Goal: Task Accomplishment & Management: Use online tool/utility

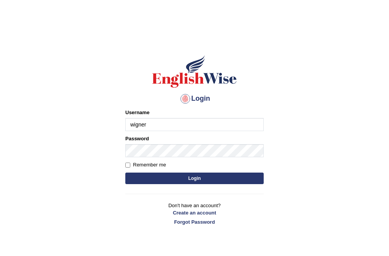
type input "wigner"
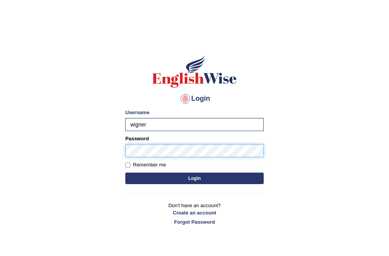
click at [125, 173] on button "Login" at bounding box center [194, 179] width 138 height 12
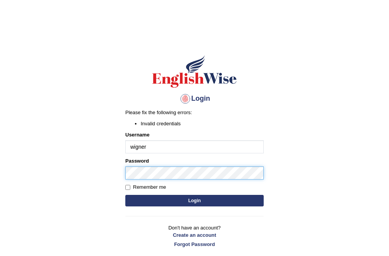
click at [0, 188] on body "Login Please fix the following errors: Invalid credentials Username wigner Pass…" at bounding box center [194, 148] width 389 height 256
click at [125, 195] on button "Login" at bounding box center [194, 201] width 138 height 12
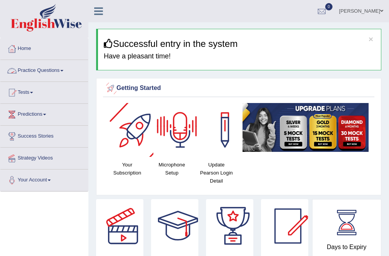
click at [27, 96] on link "Tests" at bounding box center [44, 91] width 88 height 19
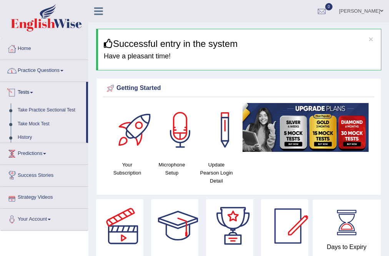
click at [41, 65] on link "Practice Questions" at bounding box center [44, 69] width 88 height 19
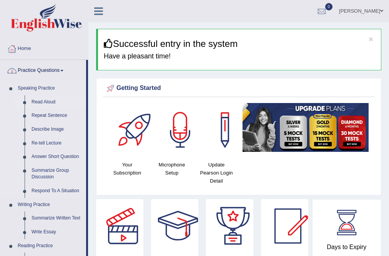
drag, startPoint x: 32, startPoint y: 100, endPoint x: 47, endPoint y: 101, distance: 14.7
click at [33, 100] on link "Read Aloud" at bounding box center [57, 102] width 58 height 14
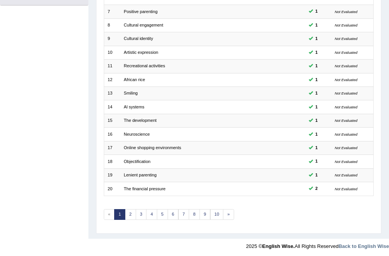
scroll to position [186, 0]
click at [197, 211] on link "8" at bounding box center [194, 214] width 11 height 11
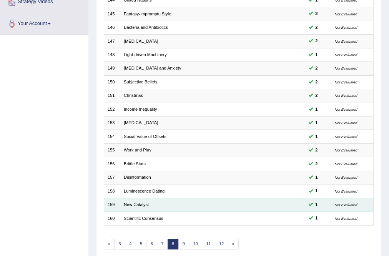
scroll to position [186, 0]
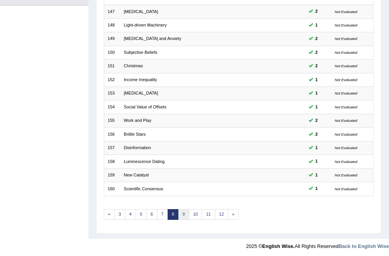
click at [180, 212] on link "9" at bounding box center [183, 214] width 11 height 11
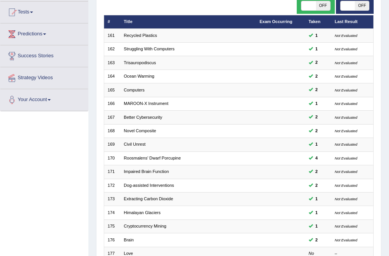
scroll to position [154, 0]
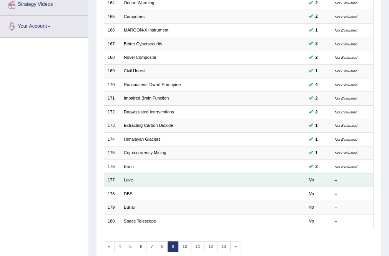
click at [128, 180] on link "Love" at bounding box center [128, 180] width 9 height 5
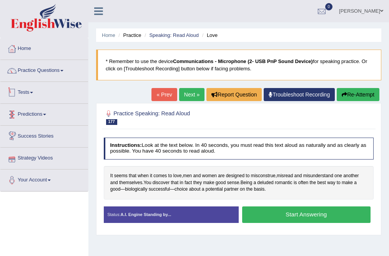
click at [26, 90] on link "Tests" at bounding box center [44, 91] width 88 height 19
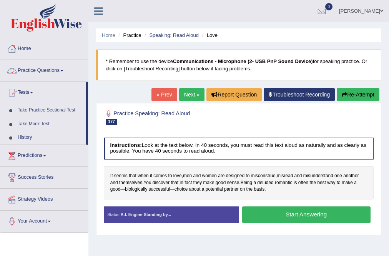
click at [45, 74] on link "Practice Questions" at bounding box center [44, 69] width 88 height 19
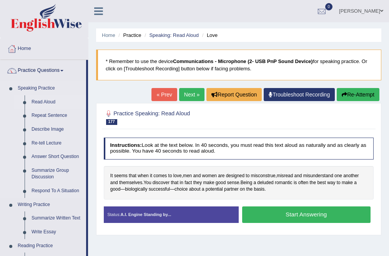
click at [42, 101] on link "Read Aloud" at bounding box center [57, 102] width 58 height 14
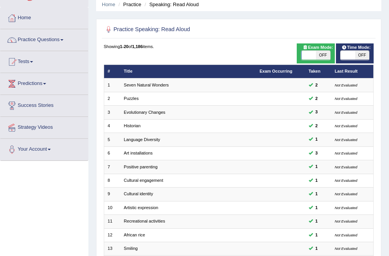
click at [351, 57] on span at bounding box center [348, 55] width 14 height 9
checkbox input "true"
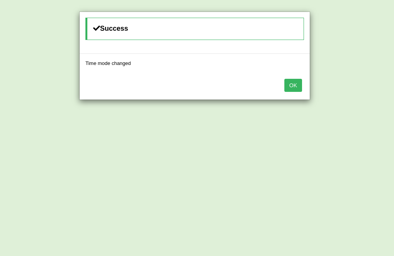
click at [296, 87] on button "OK" at bounding box center [293, 85] width 18 height 13
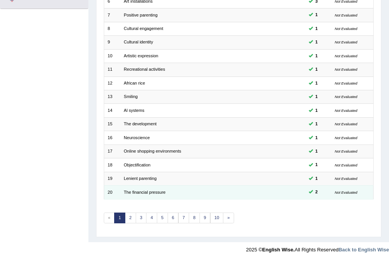
scroll to position [186, 0]
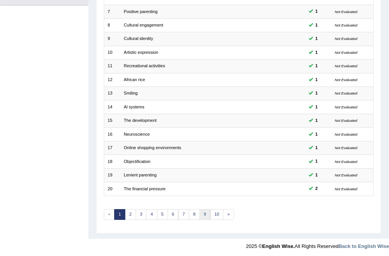
click at [205, 211] on link "9" at bounding box center [204, 214] width 11 height 11
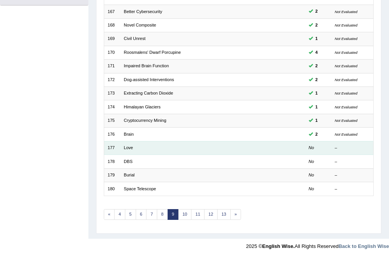
drag, startPoint x: 129, startPoint y: 145, endPoint x: 135, endPoint y: 145, distance: 5.4
click at [131, 145] on link "Love" at bounding box center [128, 147] width 9 height 5
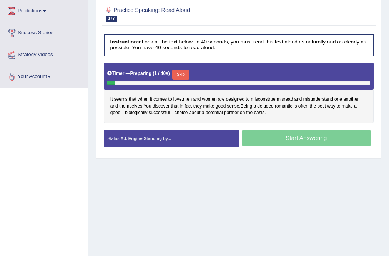
scroll to position [123, 0]
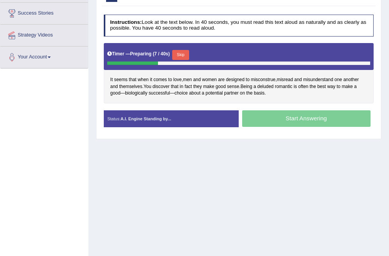
click at [183, 56] on button "Skip" at bounding box center [180, 55] width 17 height 10
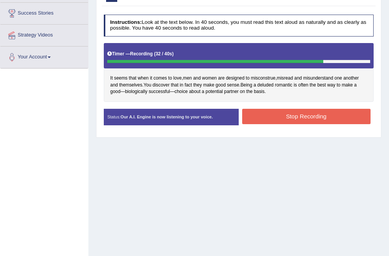
click at [315, 115] on button "Stop Recording" at bounding box center [306, 116] width 128 height 15
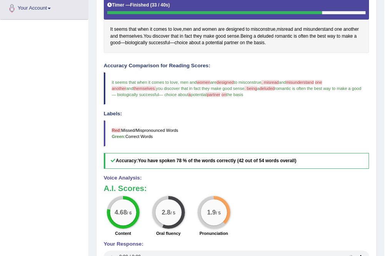
scroll to position [62, 0]
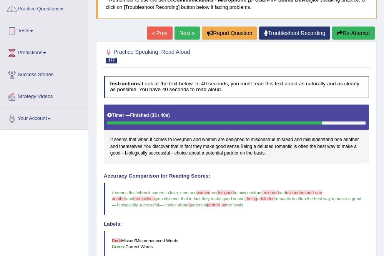
click at [183, 29] on link "Next »" at bounding box center [187, 33] width 25 height 13
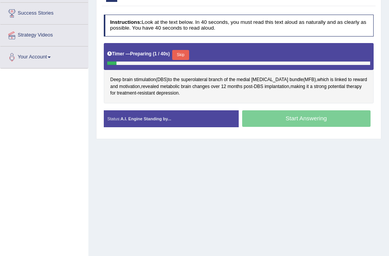
click at [185, 53] on button "Skip" at bounding box center [180, 55] width 17 height 10
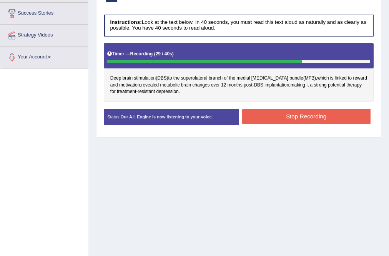
click at [278, 117] on button "Stop Recording" at bounding box center [306, 116] width 128 height 15
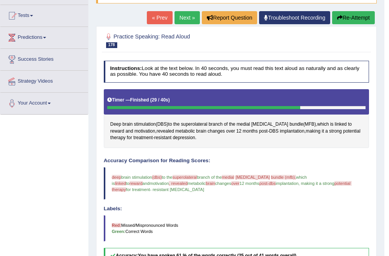
scroll to position [62, 0]
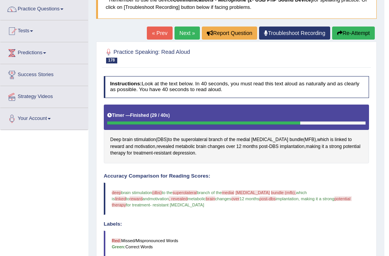
click at [346, 27] on button "Re-Attempt" at bounding box center [353, 33] width 43 height 13
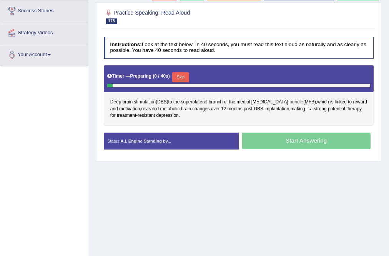
click at [289, 100] on span "bundle" at bounding box center [296, 102] width 14 height 7
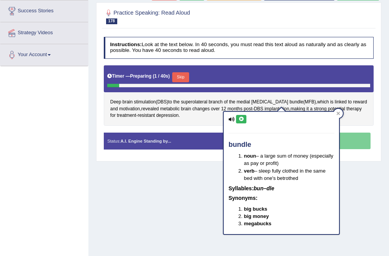
click at [243, 118] on icon at bounding box center [241, 119] width 6 height 5
click at [266, 99] on span "[MEDICAL_DATA]" at bounding box center [269, 102] width 37 height 7
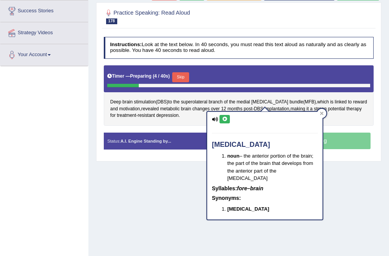
click at [226, 119] on icon at bounding box center [225, 119] width 6 height 5
click at [116, 100] on span "Deep" at bounding box center [115, 102] width 11 height 7
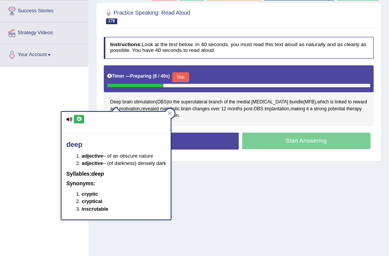
click at [77, 119] on icon at bounding box center [79, 119] width 6 height 5
click at [210, 121] on div "Deep brain stimulation ( DBS ) to the superolateral branch of the medial forebr…" at bounding box center [239, 95] width 270 height 60
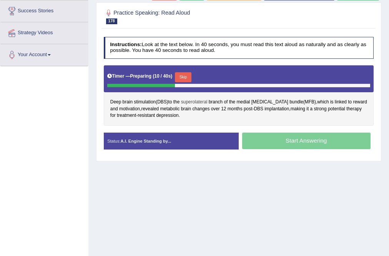
click at [189, 99] on span "superolateral" at bounding box center [194, 102] width 27 height 7
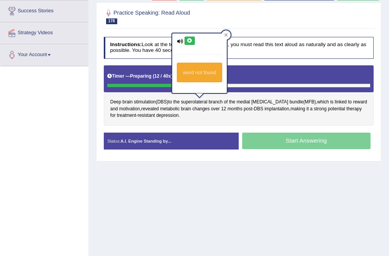
click at [189, 40] on icon at bounding box center [190, 40] width 6 height 5
click at [270, 123] on div "Deep brain stimulation ( DBS ) to the superolateral branch of the medial forebr…" at bounding box center [239, 95] width 270 height 60
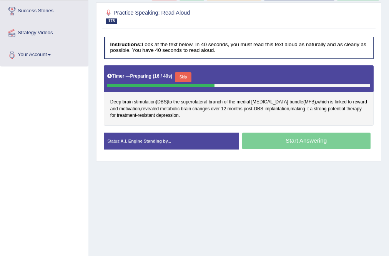
click at [186, 76] on button "Skip" at bounding box center [183, 77] width 17 height 10
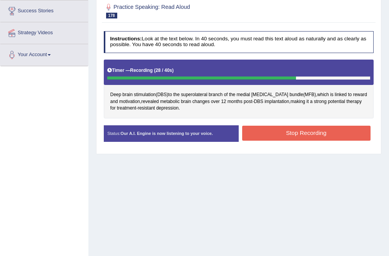
click at [270, 132] on button "Stop Recording" at bounding box center [306, 133] width 128 height 15
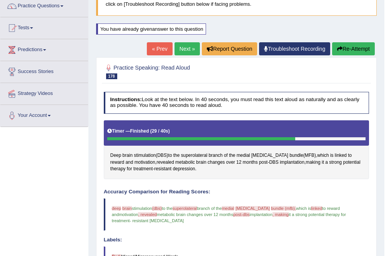
scroll to position [64, 0]
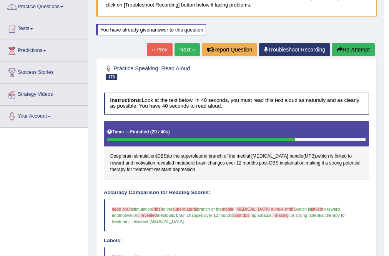
click at [355, 50] on button "Re-Attempt" at bounding box center [353, 49] width 43 height 13
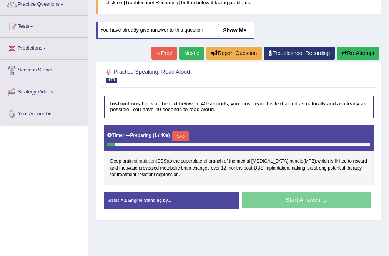
scroll to position [66, 0]
click at [148, 161] on span "stimulation" at bounding box center [145, 161] width 22 height 7
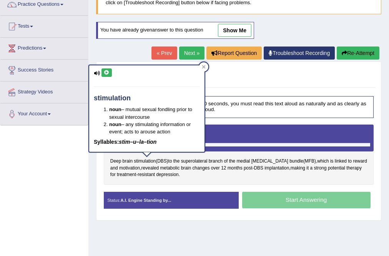
click at [105, 70] on icon at bounding box center [107, 72] width 6 height 5
click at [114, 160] on span "Deep" at bounding box center [115, 161] width 11 height 7
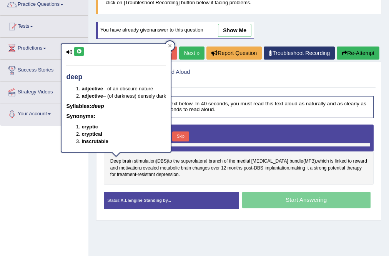
click at [77, 52] on icon at bounding box center [79, 51] width 6 height 5
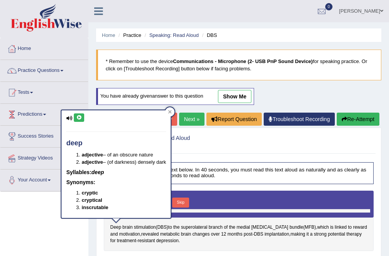
scroll to position [0, 0]
drag, startPoint x: 243, startPoint y: 142, endPoint x: 231, endPoint y: 127, distance: 19.7
click at [244, 142] on h2 "Practice Speaking: Read Aloud 178 DBS" at bounding box center [188, 141] width 168 height 16
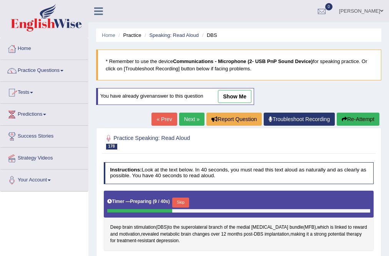
click at [188, 115] on link "Next »" at bounding box center [191, 119] width 25 height 13
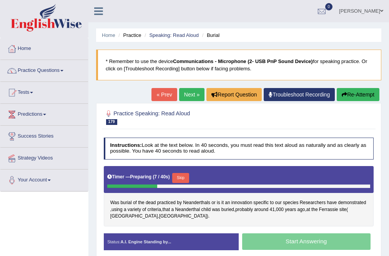
click at [180, 176] on button "Skip" at bounding box center [180, 178] width 17 height 10
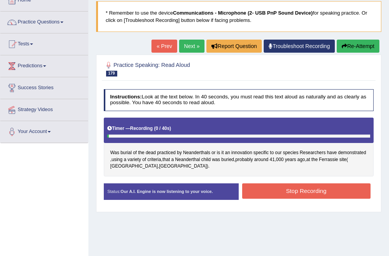
scroll to position [62, 0]
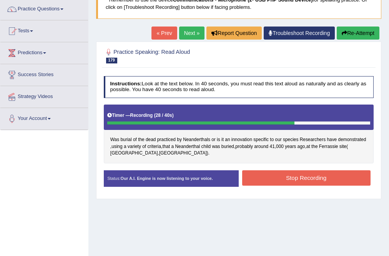
click at [301, 175] on button "Stop Recording" at bounding box center [306, 177] width 128 height 15
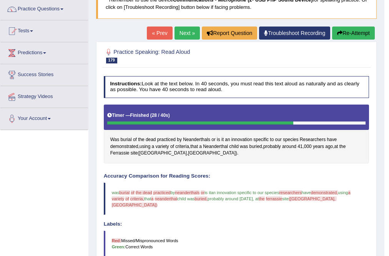
click at [354, 30] on button "Re-Attempt" at bounding box center [353, 33] width 43 height 13
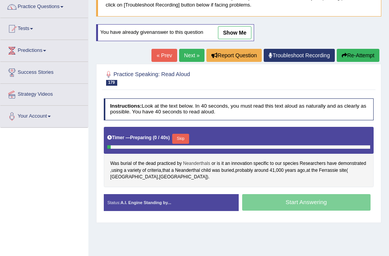
click at [192, 162] on span "Neanderthals" at bounding box center [196, 163] width 27 height 7
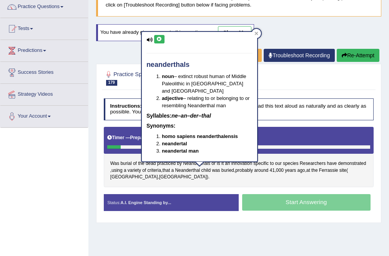
click at [158, 40] on icon at bounding box center [159, 39] width 6 height 5
click at [155, 161] on span "dead" at bounding box center [151, 163] width 10 height 7
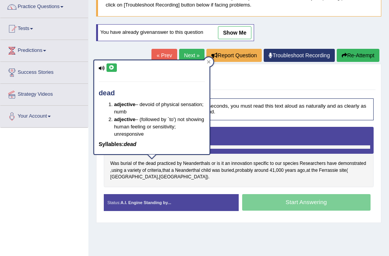
click at [107, 65] on button at bounding box center [111, 67] width 10 height 8
click at [124, 160] on span "burial" at bounding box center [125, 163] width 11 height 7
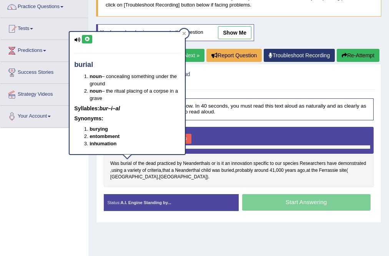
click at [89, 38] on icon at bounding box center [87, 39] width 6 height 5
click at [312, 183] on div "Was burial of the dead practiced by Neanderthals or is it an innovation specifi…" at bounding box center [239, 157] width 270 height 60
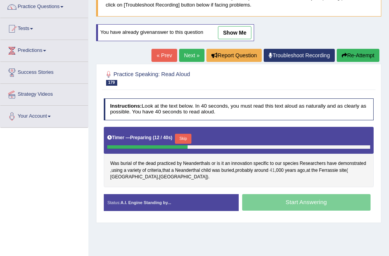
click at [275, 169] on span "41" at bounding box center [272, 170] width 5 height 7
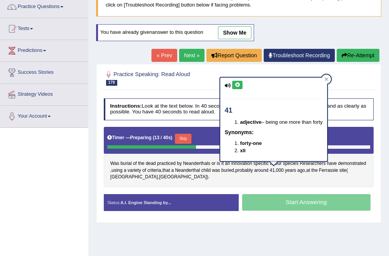
click at [236, 85] on icon at bounding box center [237, 85] width 6 height 5
click at [283, 181] on div "Was burial of the dead practiced by Neanderthals or is it an innovation specifi…" at bounding box center [239, 157] width 270 height 60
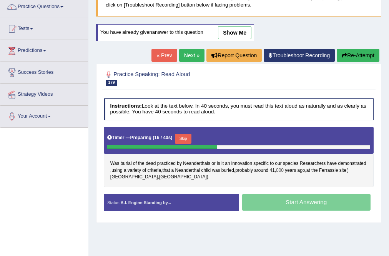
click at [282, 168] on span "000" at bounding box center [280, 170] width 8 height 7
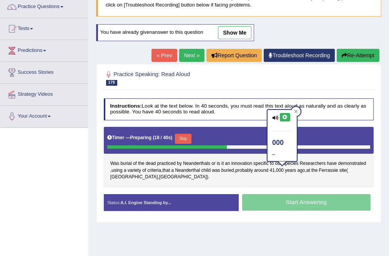
click at [285, 117] on icon at bounding box center [285, 117] width 6 height 5
click at [247, 180] on div "Was burial of the dead practiced by Neanderthals or is it an innovation specifi…" at bounding box center [239, 157] width 270 height 60
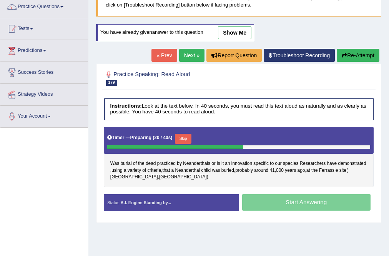
click at [235, 171] on div "Was burial of the dead practiced by Neanderthals or is it an innovation specifi…" at bounding box center [239, 157] width 270 height 60
click at [231, 169] on span "buried" at bounding box center [227, 170] width 13 height 7
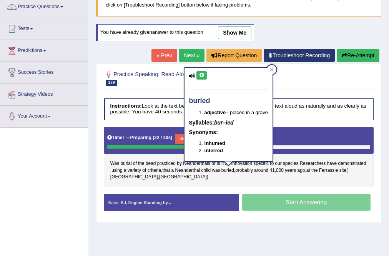
click at [201, 75] on icon at bounding box center [202, 75] width 6 height 5
click at [312, 160] on span "Researchers" at bounding box center [313, 163] width 26 height 7
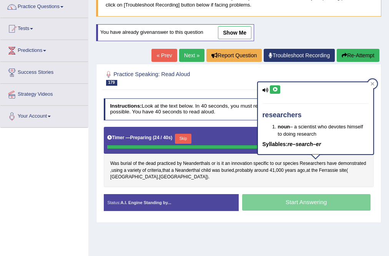
click at [275, 90] on icon at bounding box center [275, 89] width 6 height 5
click at [242, 175] on div "Was burial of the dead practiced by Neanderthals or is it an innovation specifi…" at bounding box center [239, 157] width 270 height 60
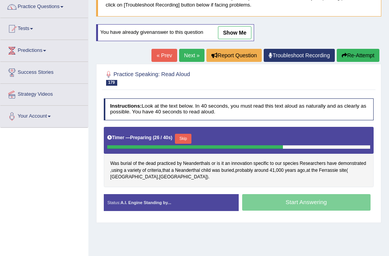
click at [183, 136] on button "Skip" at bounding box center [183, 139] width 17 height 10
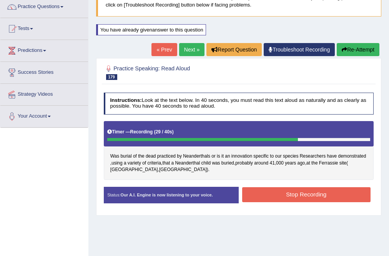
click at [314, 195] on button "Stop Recording" at bounding box center [306, 194] width 128 height 15
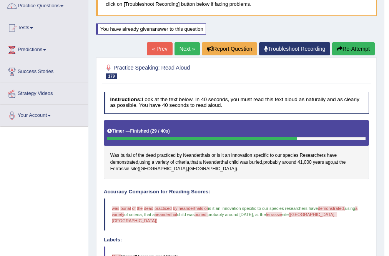
scroll to position [2, 0]
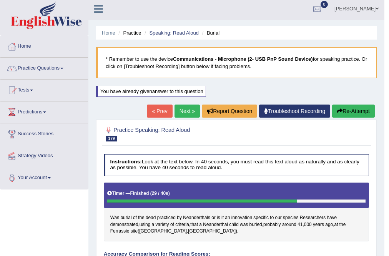
click at [186, 110] on link "Next »" at bounding box center [187, 111] width 25 height 13
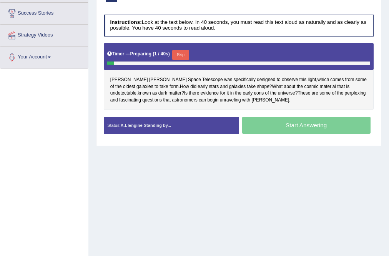
click at [187, 53] on button "Skip" at bounding box center [180, 55] width 17 height 10
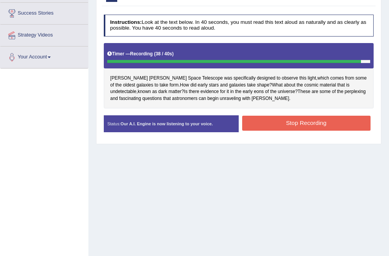
click at [278, 118] on button "Stop Recording" at bounding box center [306, 123] width 128 height 15
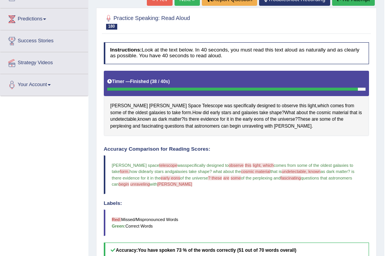
scroll to position [92, 0]
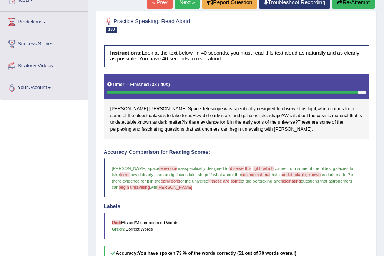
click at [187, 7] on link "Next »" at bounding box center [187, 2] width 25 height 13
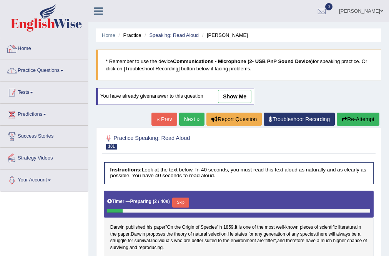
click at [52, 72] on link "Practice Questions" at bounding box center [44, 69] width 88 height 19
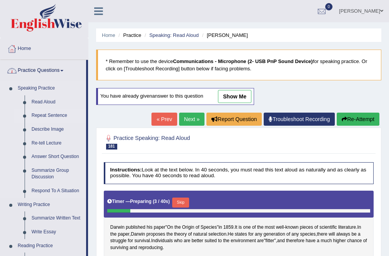
click at [47, 115] on link "Repeat Sentence" at bounding box center [57, 116] width 58 height 14
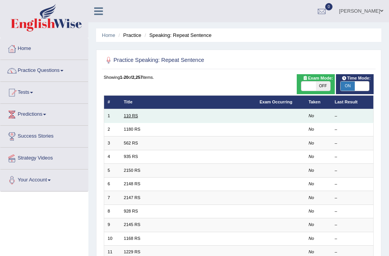
click at [125, 116] on link "110 RS" at bounding box center [131, 115] width 14 height 5
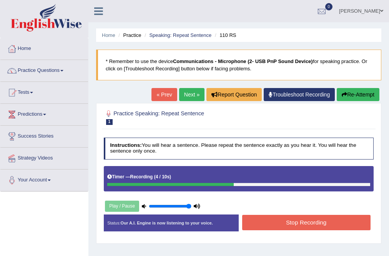
click at [324, 223] on button "Stop Recording" at bounding box center [306, 222] width 128 height 15
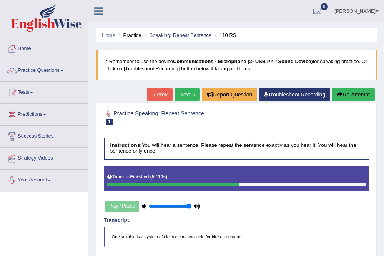
click at [186, 93] on link "Next »" at bounding box center [187, 94] width 25 height 13
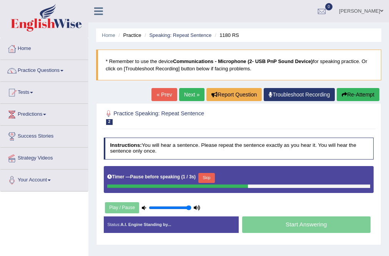
click at [180, 177] on b "Pause before speaking" at bounding box center [155, 176] width 50 height 5
click at [208, 177] on button "Skip" at bounding box center [206, 178] width 17 height 10
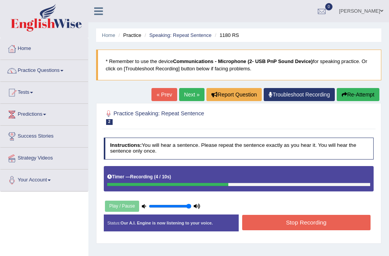
click at [322, 223] on button "Stop Recording" at bounding box center [306, 222] width 128 height 15
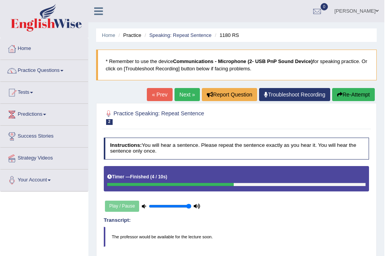
click at [188, 89] on link "Next »" at bounding box center [187, 94] width 25 height 13
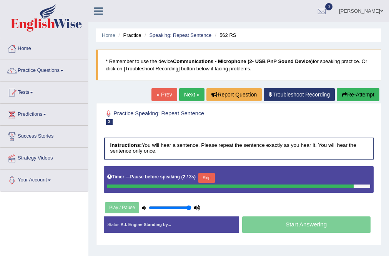
click at [209, 176] on div "Timer — Pause before speaking ( 2 / 3s ) Skip" at bounding box center [238, 177] width 263 height 13
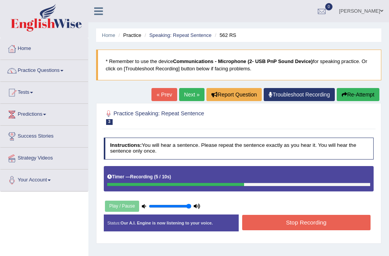
click at [308, 204] on div "Instructions: You will hear a sentence. Please repeat the sentence exactly as y…" at bounding box center [238, 187] width 273 height 106
click at [312, 219] on button "Stop Recording" at bounding box center [306, 222] width 128 height 15
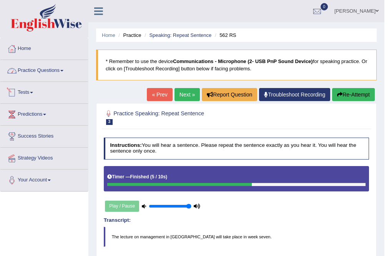
click at [42, 69] on link "Practice Questions" at bounding box center [44, 69] width 88 height 19
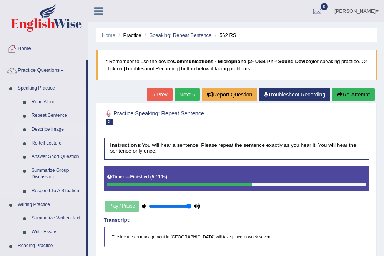
click at [56, 129] on link "Describe Image" at bounding box center [57, 130] width 58 height 14
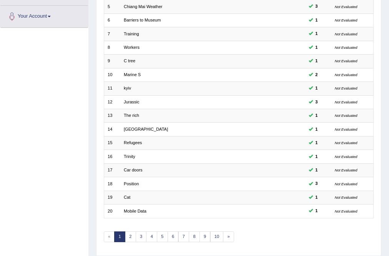
scroll to position [186, 0]
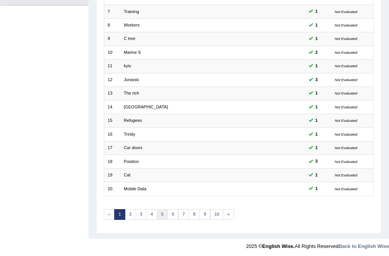
click at [161, 214] on link "5" at bounding box center [162, 214] width 11 height 11
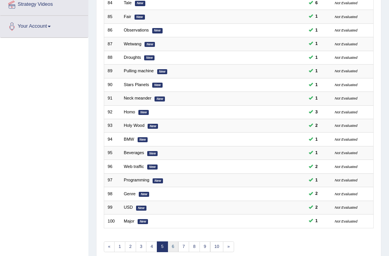
click at [173, 244] on link "6" at bounding box center [173, 246] width 11 height 11
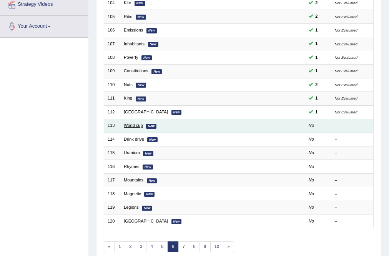
click at [132, 125] on link "World cup" at bounding box center [133, 125] width 19 height 5
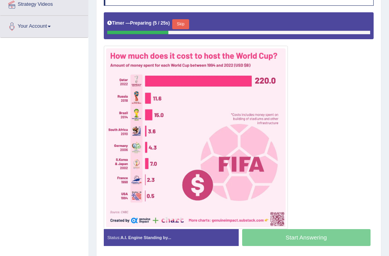
click at [178, 23] on button "Skip" at bounding box center [180, 24] width 17 height 10
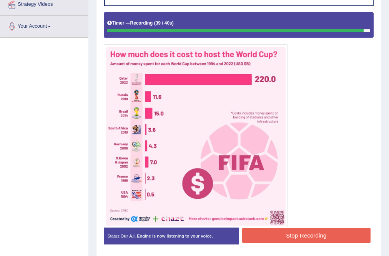
click at [316, 233] on button "Stop Recording" at bounding box center [306, 235] width 128 height 15
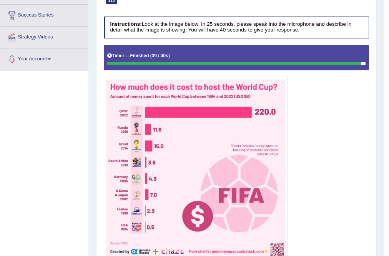
scroll to position [62, 0]
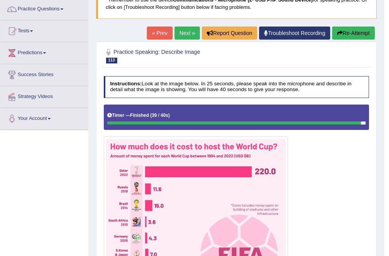
click at [185, 34] on link "Next »" at bounding box center [187, 33] width 25 height 13
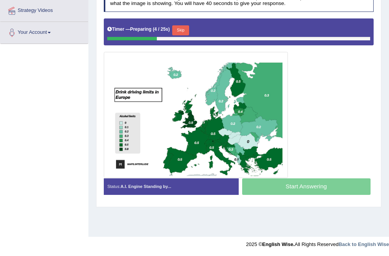
click at [185, 31] on button "Skip" at bounding box center [180, 30] width 17 height 10
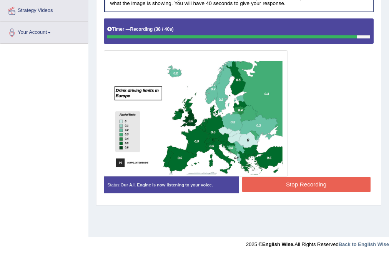
click at [319, 189] on button "Stop Recording" at bounding box center [306, 184] width 128 height 15
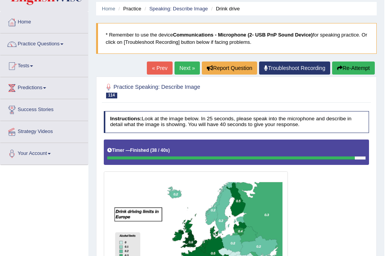
scroll to position [25, 0]
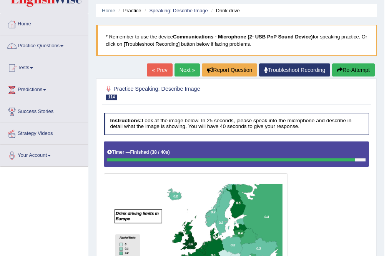
drag, startPoint x: 181, startPoint y: 62, endPoint x: 183, endPoint y: 67, distance: 6.2
click at [181, 63] on div "Home Practice Speaking: Describe Image Drink drive * Remember to use the device…" at bounding box center [236, 220] width 296 height 490
click at [184, 69] on link "Next »" at bounding box center [187, 69] width 25 height 13
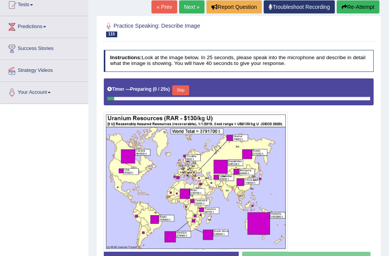
scroll to position [123, 0]
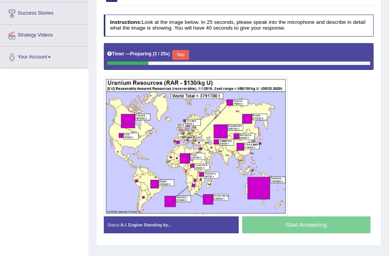
click at [180, 55] on button "Skip" at bounding box center [180, 55] width 17 height 10
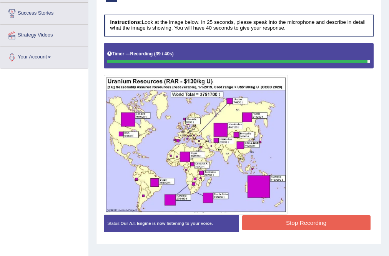
click at [315, 223] on button "Stop Recording" at bounding box center [306, 222] width 128 height 15
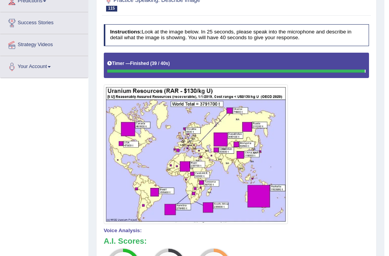
scroll to position [92, 0]
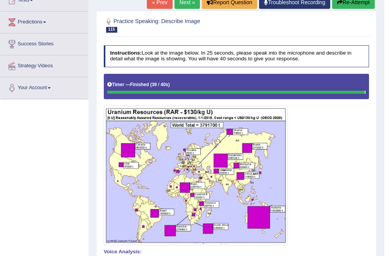
click at [366, 3] on button "Re-Attempt" at bounding box center [353, 2] width 43 height 13
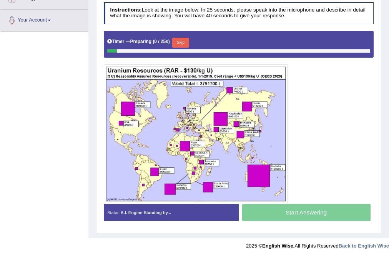
click at [180, 36] on div "Timer — Preparing ( 0 / 25s ) Skip" at bounding box center [238, 42] width 263 height 13
click at [183, 40] on button "Skip" at bounding box center [180, 43] width 17 height 10
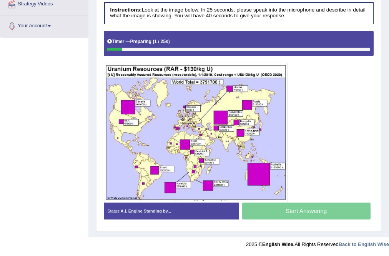
scroll to position [153, 0]
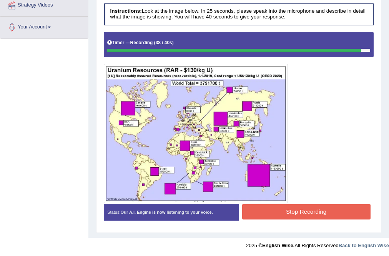
click at [329, 213] on button "Stop Recording" at bounding box center [306, 211] width 128 height 15
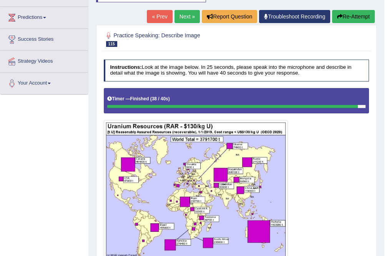
scroll to position [91, 0]
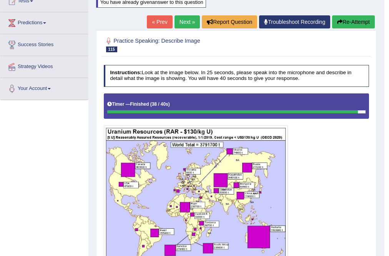
click at [194, 21] on link "Next »" at bounding box center [187, 21] width 25 height 13
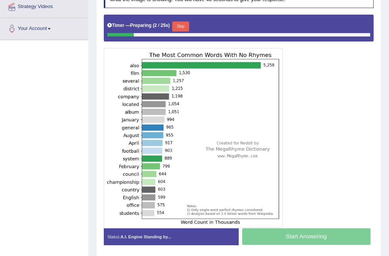
scroll to position [154, 0]
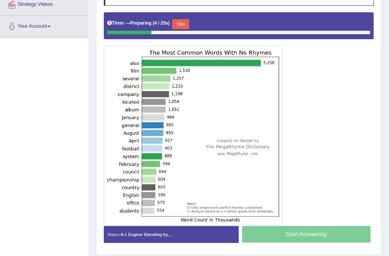
click at [179, 26] on button "Skip" at bounding box center [180, 24] width 17 height 10
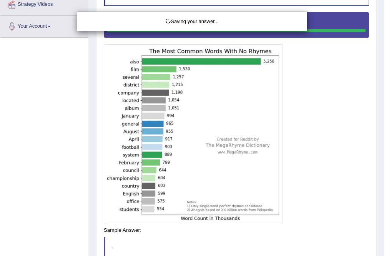
click at [305, 235] on div "Saving your answer..." at bounding box center [194, 128] width 389 height 256
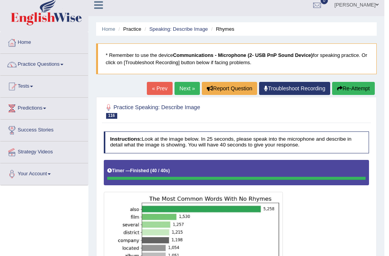
scroll to position [0, 0]
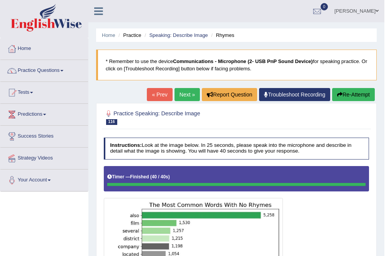
click at [188, 95] on link "Next »" at bounding box center [187, 94] width 25 height 13
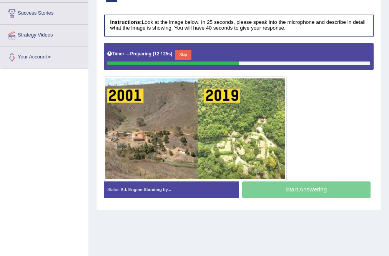
click at [183, 51] on button "Skip" at bounding box center [183, 55] width 17 height 10
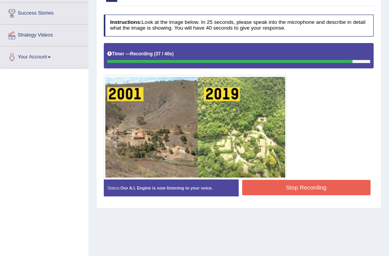
click at [300, 184] on button "Stop Recording" at bounding box center [306, 187] width 128 height 15
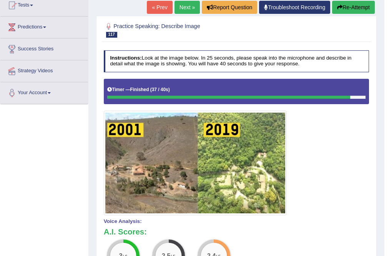
scroll to position [31, 0]
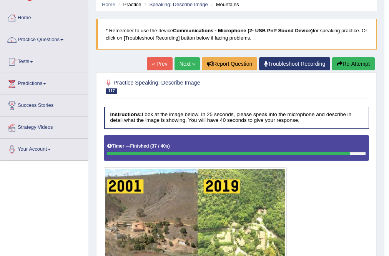
click at [350, 59] on button "Re-Attempt" at bounding box center [353, 63] width 43 height 13
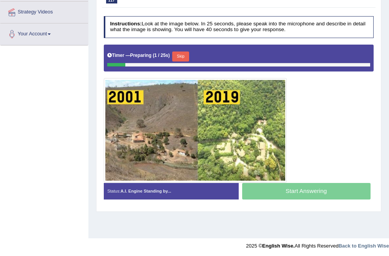
scroll to position [148, 0]
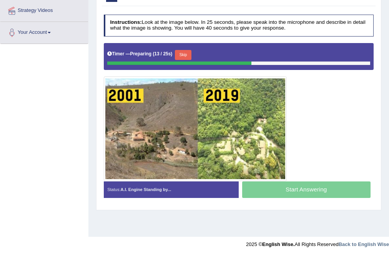
click at [191, 53] on button "Skip" at bounding box center [183, 55] width 17 height 10
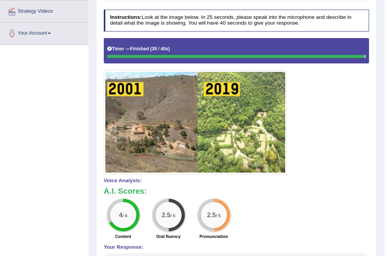
scroll to position [25, 0]
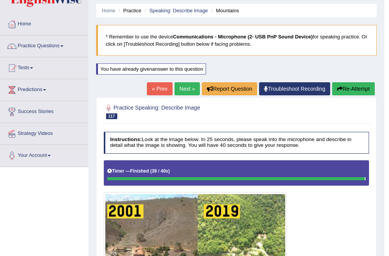
click at [348, 92] on button "Re-Attempt" at bounding box center [353, 88] width 43 height 13
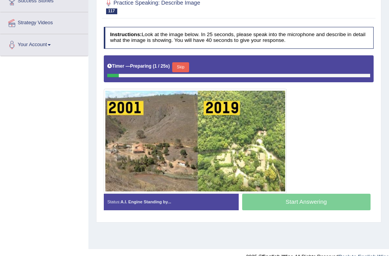
click at [182, 66] on button "Skip" at bounding box center [180, 67] width 17 height 10
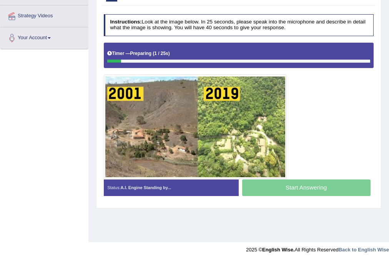
scroll to position [148, 0]
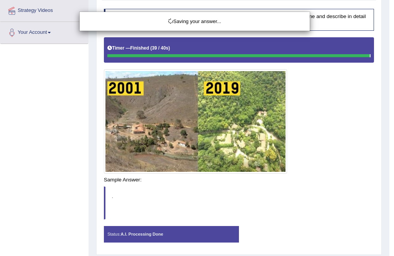
click at [291, 185] on div "Saving your answer..." at bounding box center [197, 128] width 394 height 256
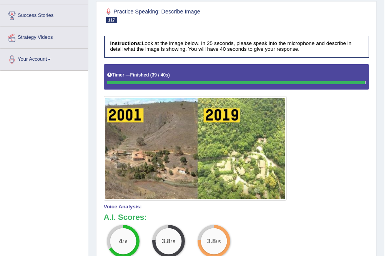
scroll to position [55, 0]
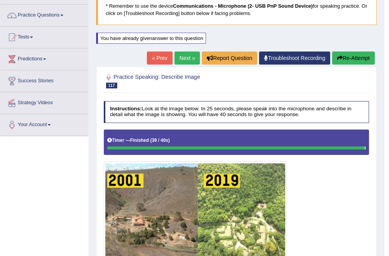
click at [180, 57] on link "Next »" at bounding box center [187, 58] width 25 height 13
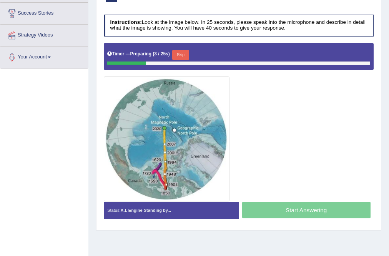
click at [183, 54] on button "Skip" at bounding box center [180, 55] width 17 height 10
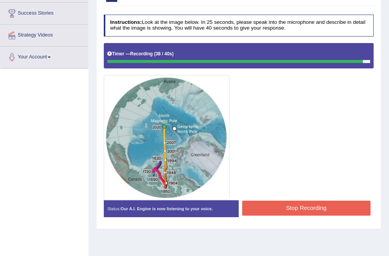
click at [303, 204] on button "Stop Recording" at bounding box center [306, 208] width 128 height 15
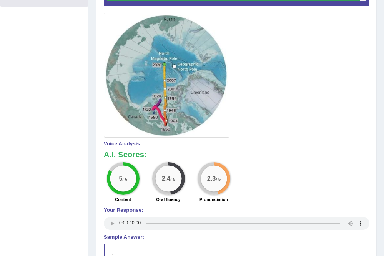
scroll to position [67, 0]
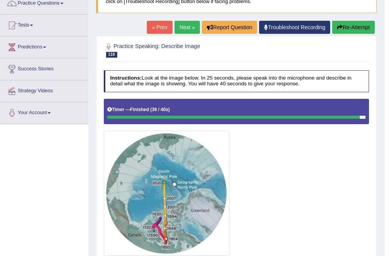
click at [185, 27] on link "Next »" at bounding box center [187, 27] width 25 height 13
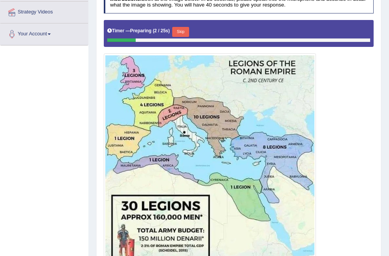
scroll to position [92, 0]
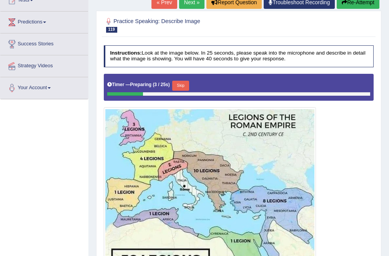
click at [186, 86] on button "Skip" at bounding box center [180, 86] width 17 height 10
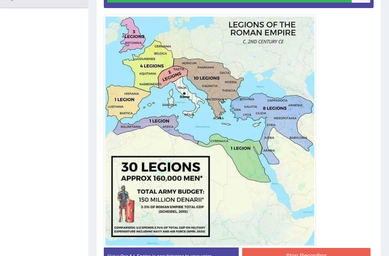
scroll to position [228, 0]
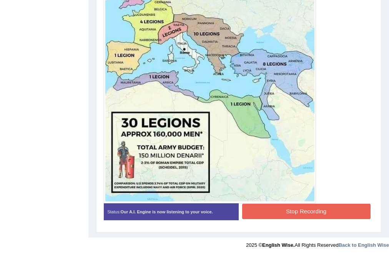
click at [294, 208] on button "Stop Recording" at bounding box center [306, 211] width 128 height 15
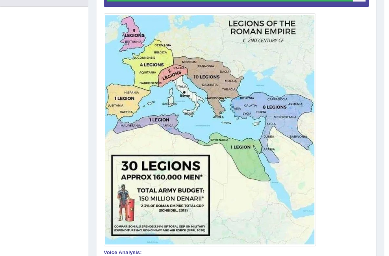
scroll to position [74, 0]
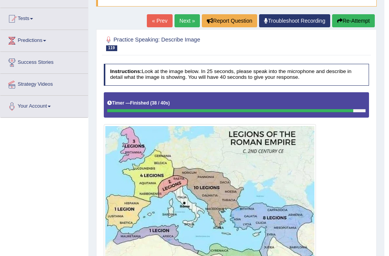
click at [185, 21] on link "Next »" at bounding box center [187, 20] width 25 height 13
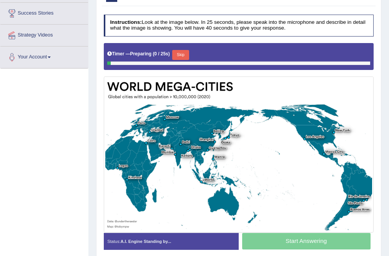
scroll to position [140, 0]
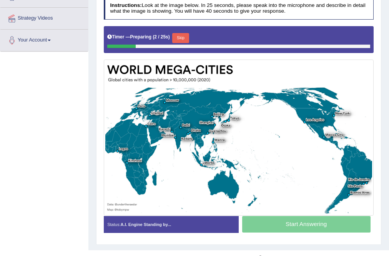
click at [181, 38] on button "Skip" at bounding box center [180, 38] width 17 height 10
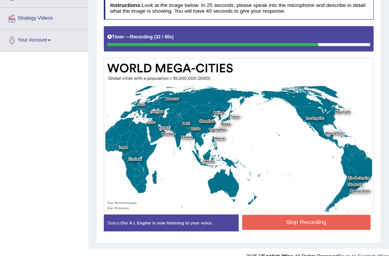
click at [283, 221] on button "Stop Recording" at bounding box center [306, 222] width 128 height 15
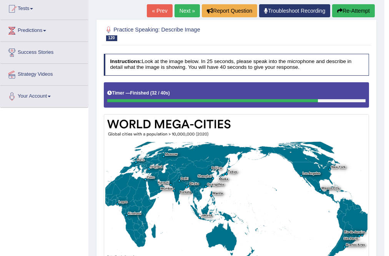
scroll to position [78, 0]
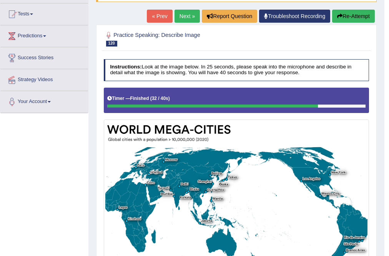
click at [349, 15] on button "Re-Attempt" at bounding box center [353, 16] width 43 height 13
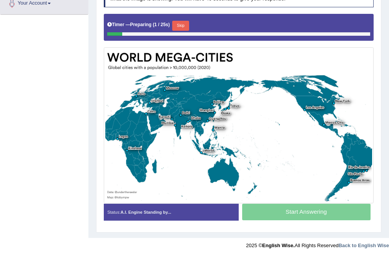
click at [179, 22] on button "Skip" at bounding box center [180, 26] width 17 height 10
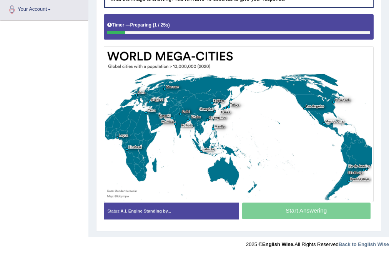
scroll to position [170, 0]
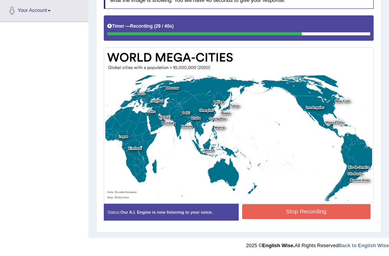
click at [303, 209] on button "Stop Recording" at bounding box center [306, 211] width 128 height 15
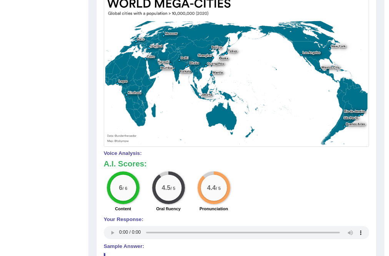
scroll to position [108, 0]
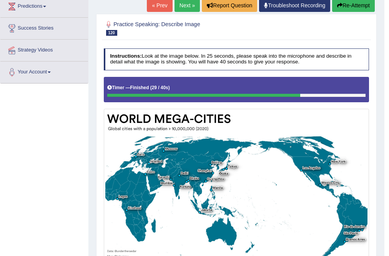
click at [186, 5] on link "Next »" at bounding box center [187, 5] width 25 height 13
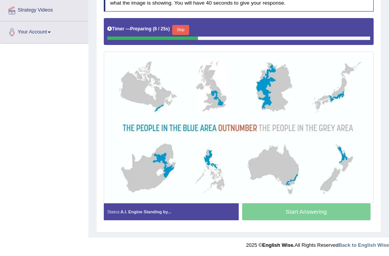
click at [185, 29] on button "Skip" at bounding box center [180, 30] width 17 height 10
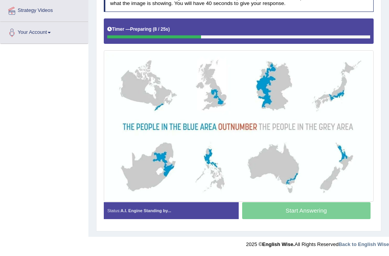
scroll to position [148, 0]
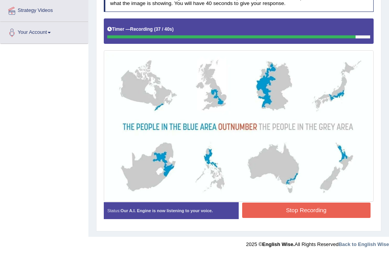
click at [281, 204] on button "Stop Recording" at bounding box center [306, 210] width 128 height 15
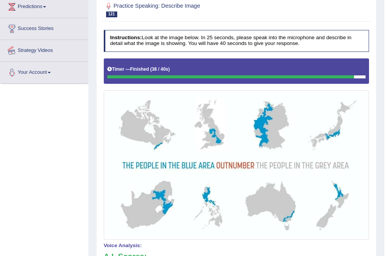
scroll to position [25, 0]
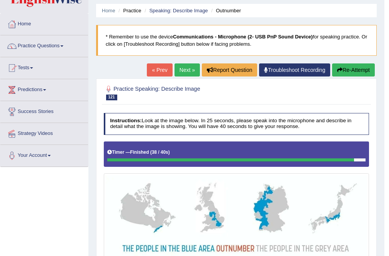
drag, startPoint x: 189, startPoint y: 70, endPoint x: 166, endPoint y: 137, distance: 71.2
click at [189, 70] on link "Next »" at bounding box center [187, 69] width 25 height 13
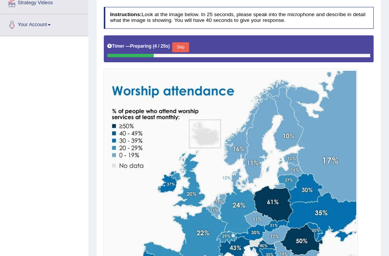
scroll to position [154, 0]
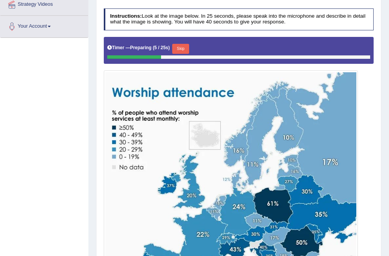
drag, startPoint x: 182, startPoint y: 48, endPoint x: 181, endPoint y: 60, distance: 11.9
click at [183, 48] on button "Skip" at bounding box center [180, 49] width 17 height 10
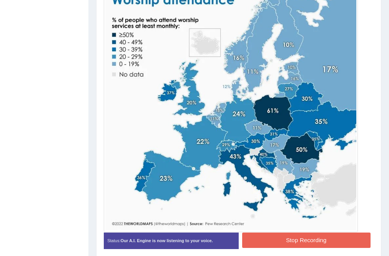
scroll to position [246, 0]
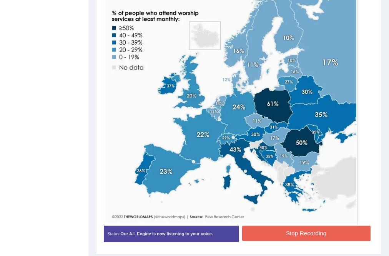
click at [295, 236] on button "Stop Recording" at bounding box center [306, 233] width 128 height 15
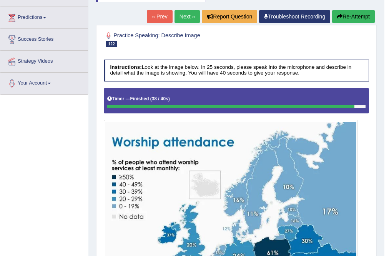
scroll to position [92, 0]
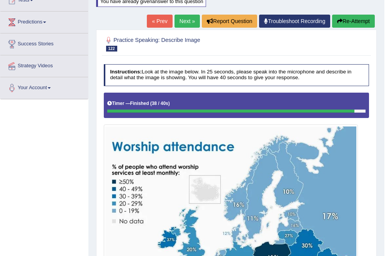
click at [181, 26] on link "Next »" at bounding box center [187, 21] width 25 height 13
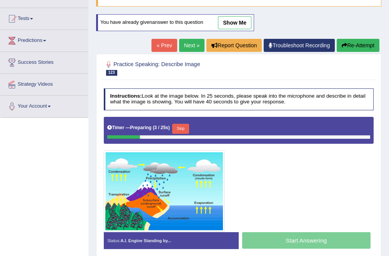
scroll to position [55, 0]
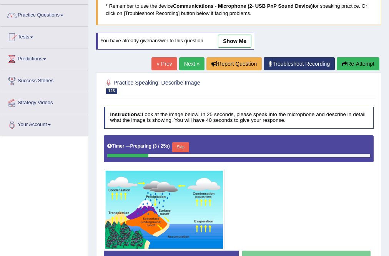
click at [234, 41] on link "show me" at bounding box center [234, 41] width 33 height 13
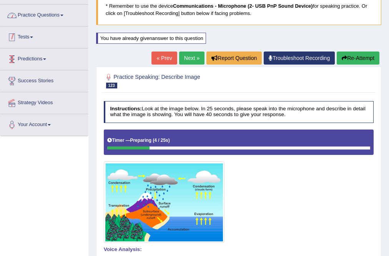
scroll to position [0, 0]
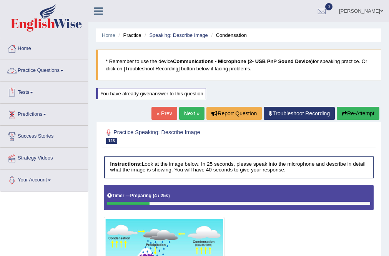
click at [57, 74] on link "Practice Questions" at bounding box center [44, 69] width 88 height 19
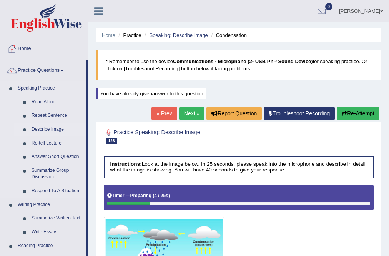
click at [55, 126] on link "Describe Image" at bounding box center [57, 130] width 58 height 14
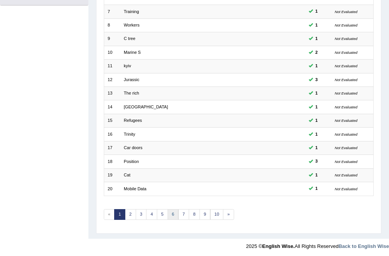
click at [170, 209] on link "6" at bounding box center [173, 214] width 11 height 11
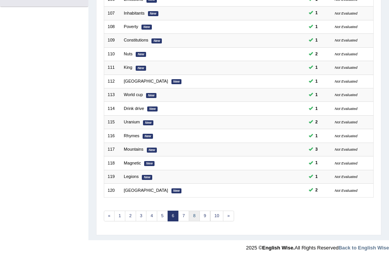
click at [193, 215] on link "8" at bounding box center [194, 216] width 11 height 11
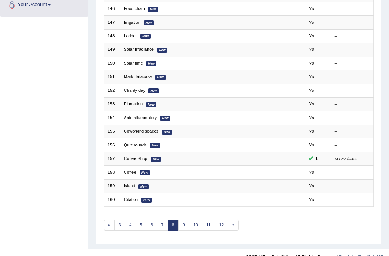
scroll to position [186, 0]
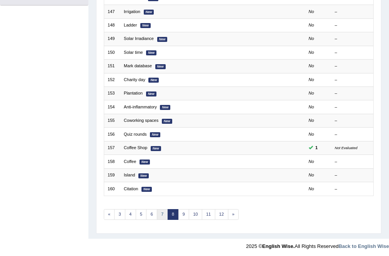
click at [162, 214] on link "7" at bounding box center [162, 214] width 11 height 11
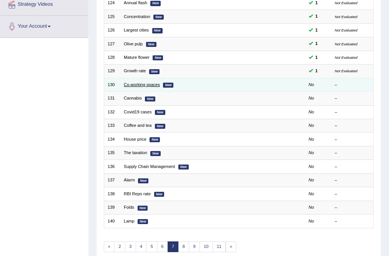
click at [149, 83] on link "Co-working spaces" at bounding box center [142, 84] width 36 height 5
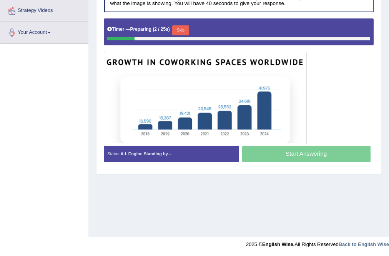
click at [185, 28] on button "Skip" at bounding box center [180, 30] width 17 height 10
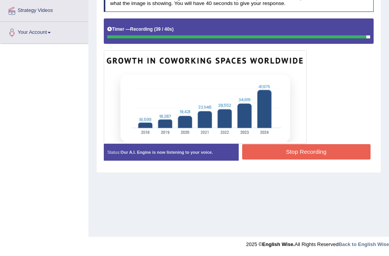
click at [334, 148] on button "Stop Recording" at bounding box center [306, 151] width 128 height 15
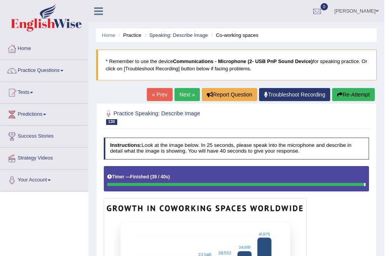
click at [188, 95] on link "Next »" at bounding box center [187, 94] width 25 height 13
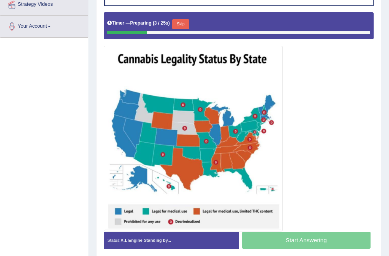
click at [184, 21] on button "Skip" at bounding box center [180, 24] width 17 height 10
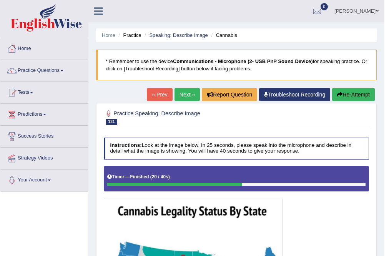
click at [347, 95] on button "Re-Attempt" at bounding box center [353, 94] width 43 height 13
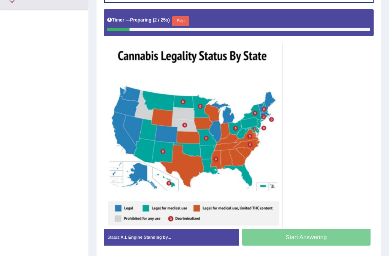
scroll to position [185, 0]
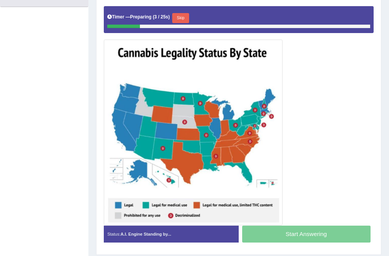
click at [186, 16] on button "Skip" at bounding box center [180, 18] width 17 height 10
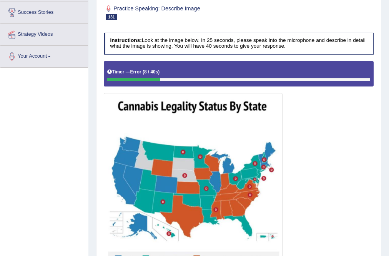
scroll to position [92, 0]
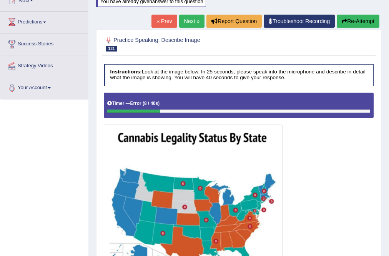
click at [360, 16] on button "Re-Attempt" at bounding box center [358, 21] width 43 height 13
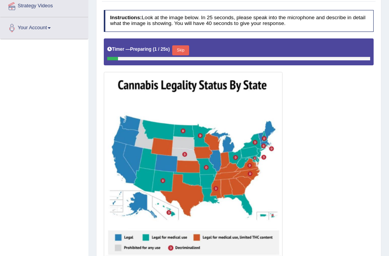
scroll to position [154, 0]
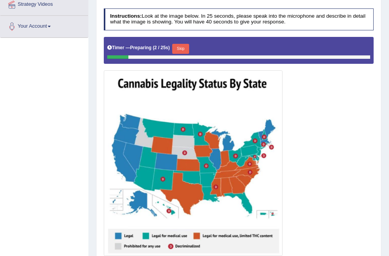
click at [180, 42] on div "Timer — Preparing ( 2 / 25s ) Skip" at bounding box center [238, 48] width 263 height 13
click at [183, 48] on button "Skip" at bounding box center [180, 49] width 17 height 10
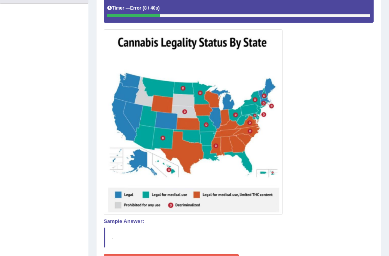
scroll to position [238, 0]
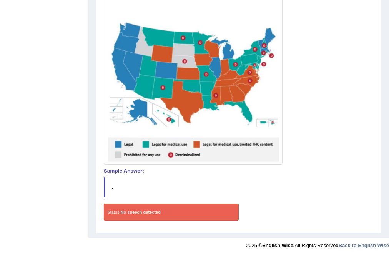
click at [356, 192] on blockquote "." at bounding box center [239, 187] width 270 height 20
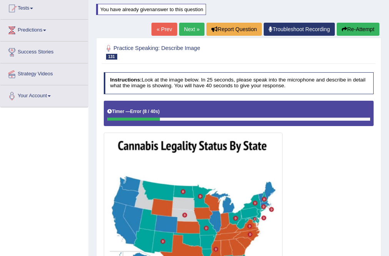
scroll to position [0, 0]
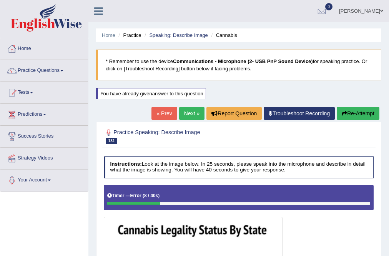
click at [354, 115] on button "Re-Attempt" at bounding box center [358, 113] width 43 height 13
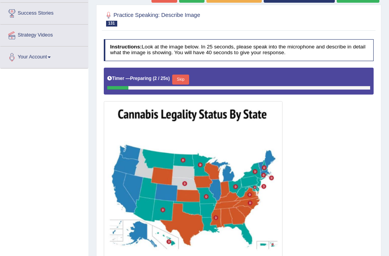
click at [188, 78] on button "Skip" at bounding box center [180, 80] width 17 height 10
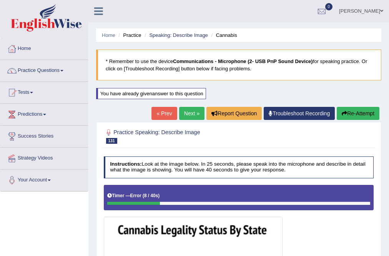
click at [360, 113] on button "Re-Attempt" at bounding box center [358, 113] width 43 height 13
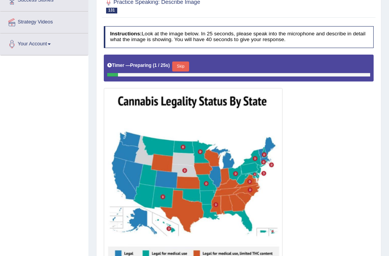
scroll to position [154, 0]
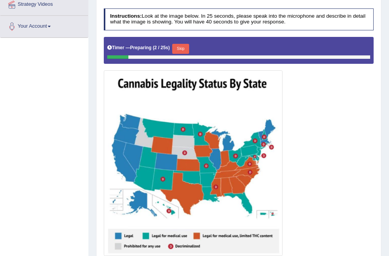
click at [187, 49] on button "Skip" at bounding box center [180, 49] width 17 height 10
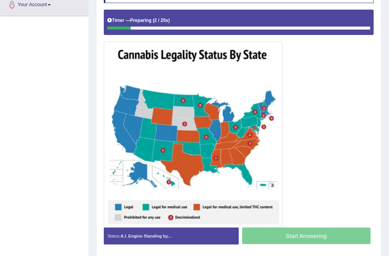
scroll to position [185, 0]
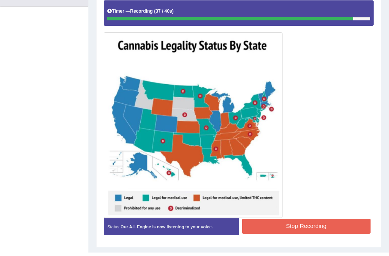
click at [324, 223] on button "Stop Recording" at bounding box center [306, 226] width 128 height 15
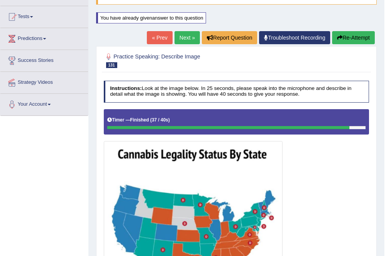
scroll to position [0, 0]
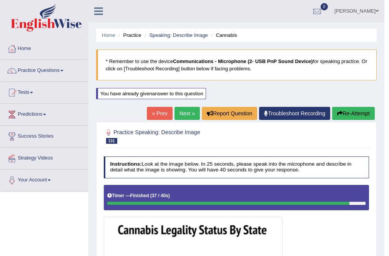
click at [188, 111] on link "Next »" at bounding box center [187, 113] width 25 height 13
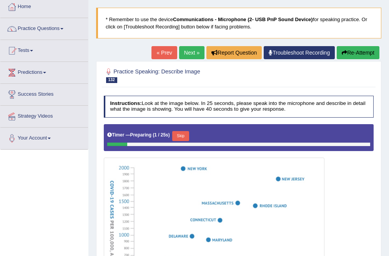
scroll to position [123, 0]
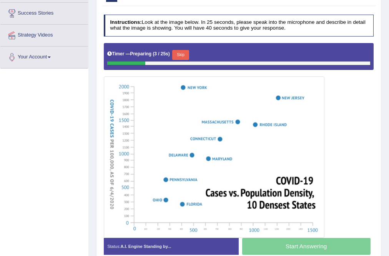
click at [185, 50] on button "Skip" at bounding box center [180, 55] width 17 height 10
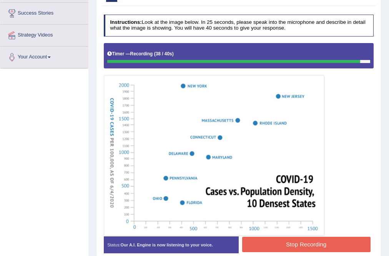
click at [303, 244] on button "Stop Recording" at bounding box center [306, 244] width 128 height 15
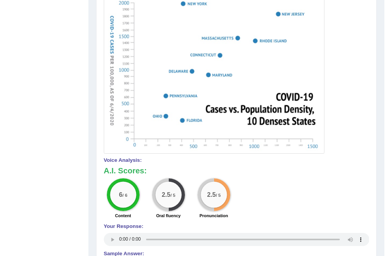
scroll to position [92, 0]
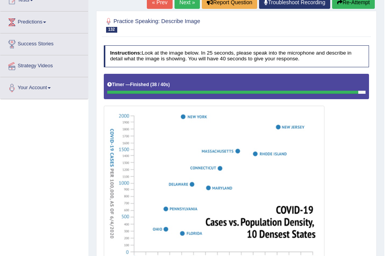
click at [184, 2] on link "Next »" at bounding box center [187, 2] width 25 height 13
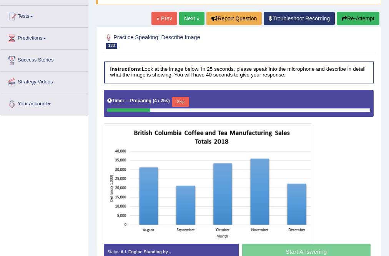
scroll to position [123, 0]
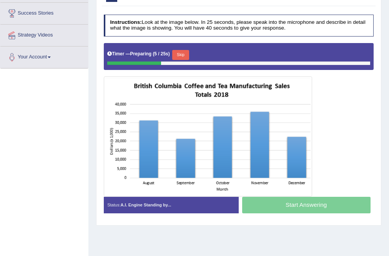
click at [186, 54] on button "Skip" at bounding box center [180, 55] width 17 height 10
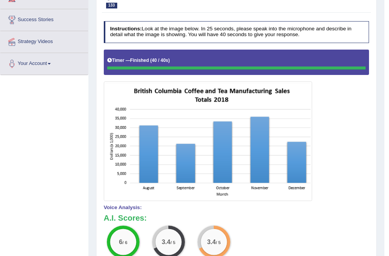
scroll to position [0, 0]
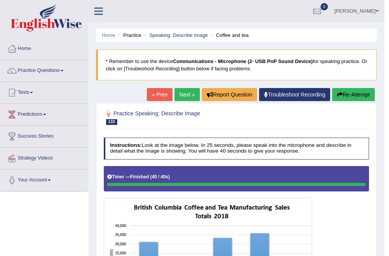
click at [178, 92] on link "Next »" at bounding box center [187, 94] width 25 height 13
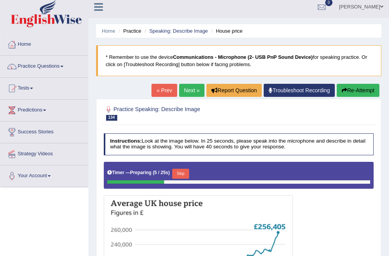
scroll to position [148, 0]
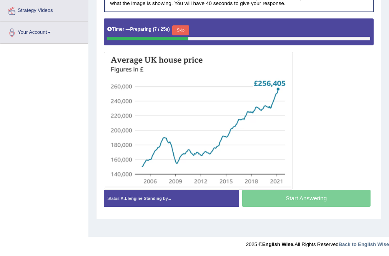
click at [181, 31] on button "Skip" at bounding box center [180, 30] width 17 height 10
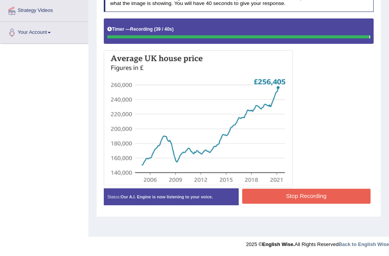
click at [312, 199] on button "Stop Recording" at bounding box center [306, 196] width 128 height 15
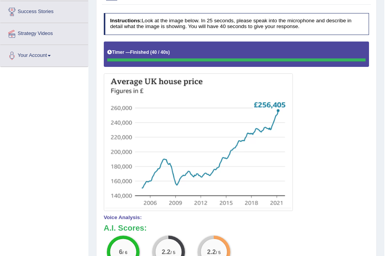
scroll to position [86, 0]
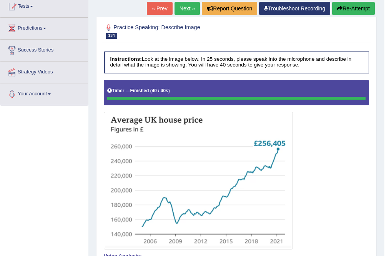
click at [188, 11] on link "Next »" at bounding box center [187, 8] width 25 height 13
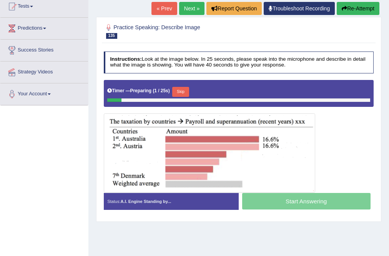
scroll to position [148, 0]
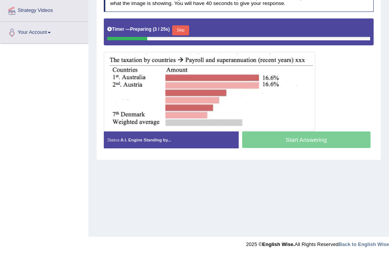
click at [181, 28] on button "Skip" at bounding box center [180, 30] width 17 height 10
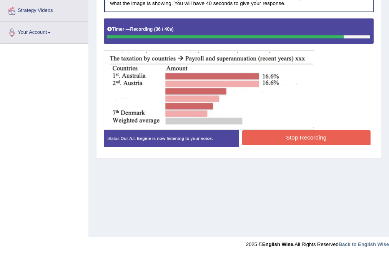
click at [320, 136] on button "Stop Recording" at bounding box center [306, 137] width 128 height 15
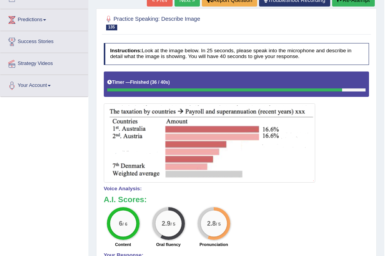
scroll to position [0, 0]
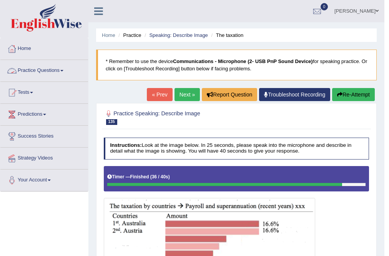
click at [35, 68] on link "Practice Questions" at bounding box center [44, 69] width 88 height 19
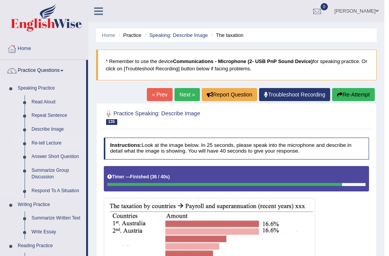
click at [50, 146] on link "Re-tell Lecture" at bounding box center [57, 143] width 58 height 14
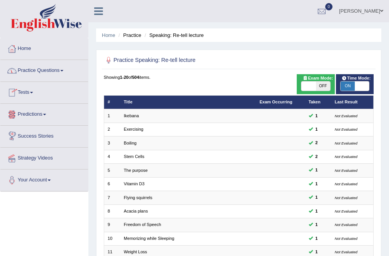
click at [31, 113] on link "Predictions" at bounding box center [44, 113] width 88 height 19
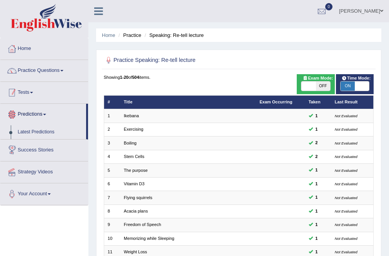
click at [24, 91] on link "Tests" at bounding box center [44, 91] width 88 height 19
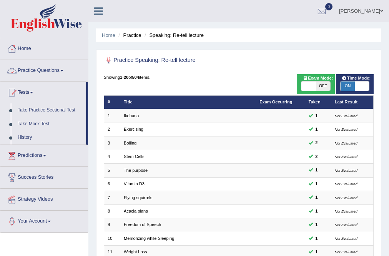
click at [43, 71] on link "Practice Questions" at bounding box center [44, 69] width 88 height 19
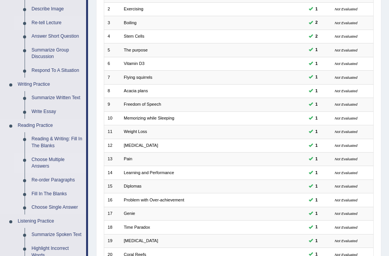
scroll to position [123, 0]
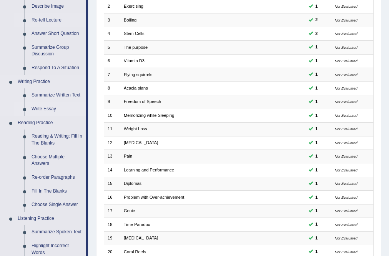
click at [50, 109] on link "Write Essay" at bounding box center [57, 109] width 58 height 14
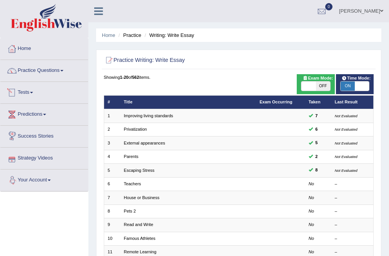
click at [35, 98] on link "Tests" at bounding box center [44, 91] width 88 height 19
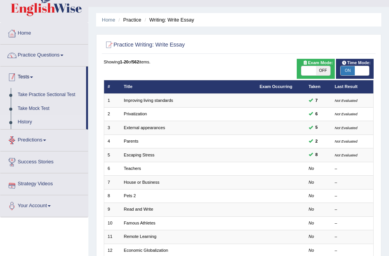
scroll to position [31, 0]
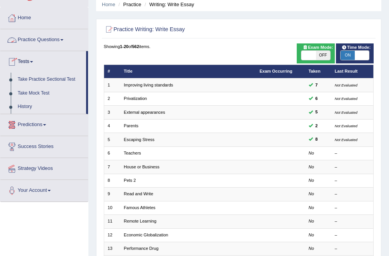
click at [58, 39] on link "Practice Questions" at bounding box center [44, 38] width 88 height 19
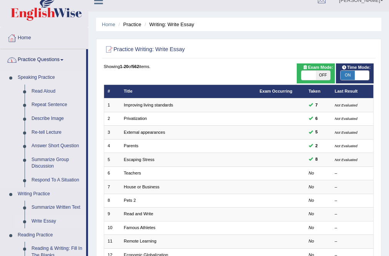
scroll to position [0, 0]
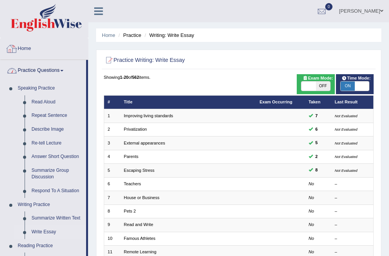
click at [54, 73] on link "Practice Questions" at bounding box center [43, 69] width 86 height 19
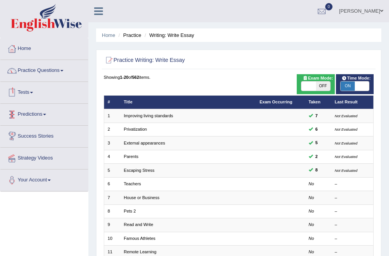
click at [31, 93] on link "Tests" at bounding box center [44, 91] width 88 height 19
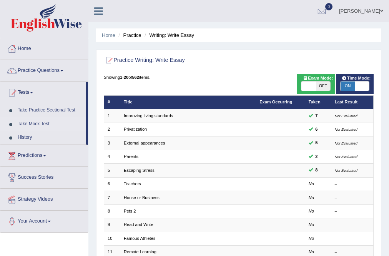
click at [34, 125] on link "Take Mock Test" at bounding box center [50, 124] width 72 height 14
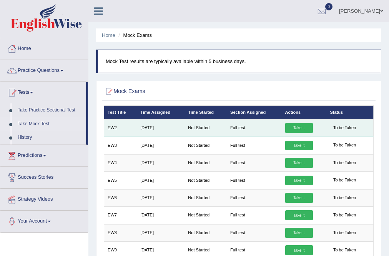
click at [295, 132] on link "Take it" at bounding box center [299, 128] width 28 height 10
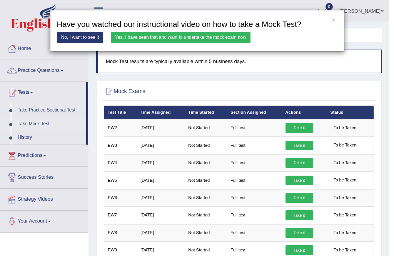
click at [128, 38] on link "Yes, I have seen that and want to undertake the mock exam now" at bounding box center [181, 37] width 140 height 11
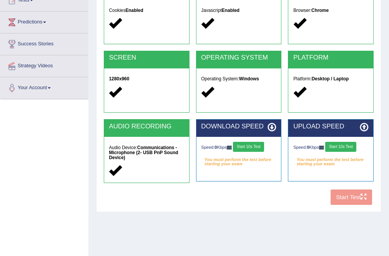
click at [255, 148] on button "Start 10s Test" at bounding box center [248, 147] width 31 height 10
click at [347, 147] on button "Start 10s Test" at bounding box center [340, 147] width 31 height 10
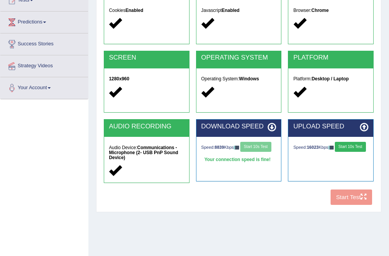
click at [266, 147] on div "Speed: 8839 Kbps Start 10s Test" at bounding box center [238, 148] width 75 height 12
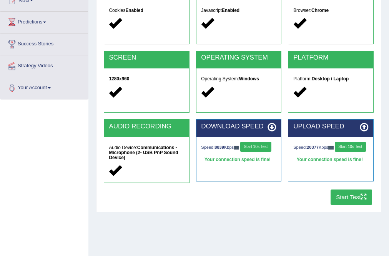
click at [343, 201] on button "Start Test" at bounding box center [352, 196] width 42 height 15
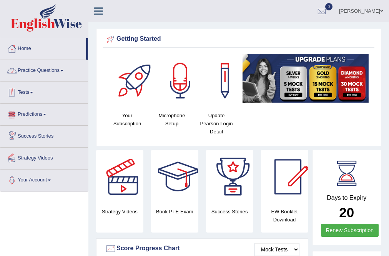
click at [25, 89] on link "Tests" at bounding box center [44, 91] width 88 height 19
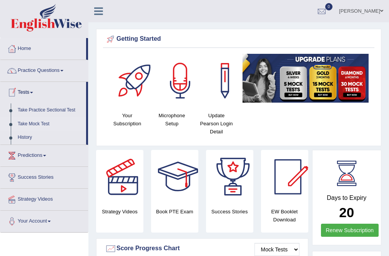
click at [42, 121] on link "Take Mock Test" at bounding box center [50, 124] width 72 height 14
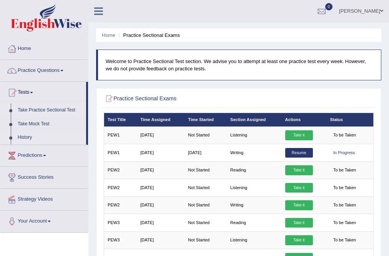
click at [25, 138] on link "History" at bounding box center [50, 138] width 72 height 14
